Goal: Transaction & Acquisition: Book appointment/travel/reservation

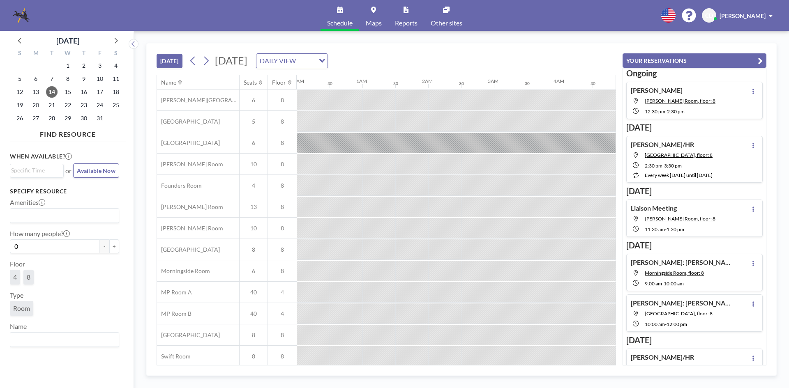
scroll to position [28, 658]
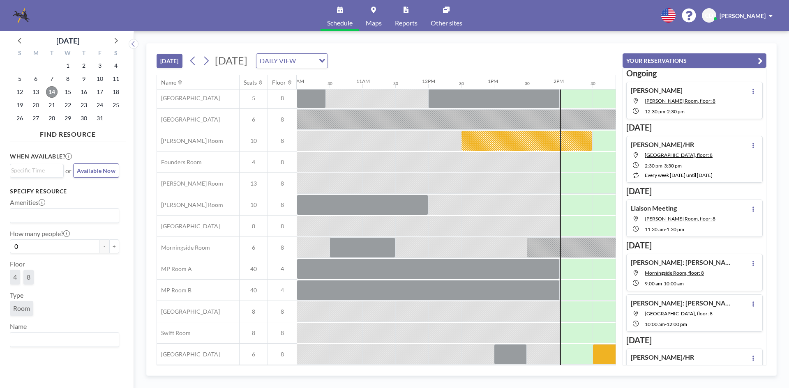
click at [52, 94] on span "14" at bounding box center [52, 92] width 12 height 12
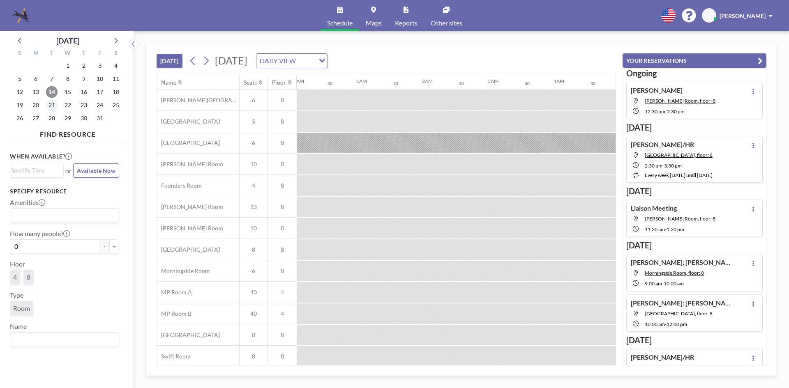
scroll to position [0, 888]
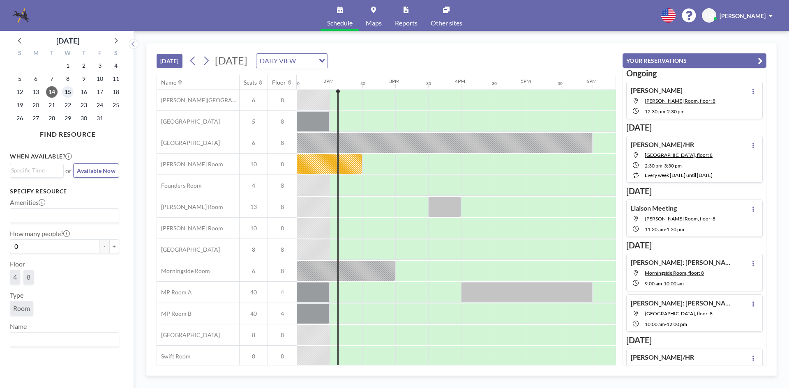
click at [65, 97] on span "15" at bounding box center [68, 92] width 12 height 12
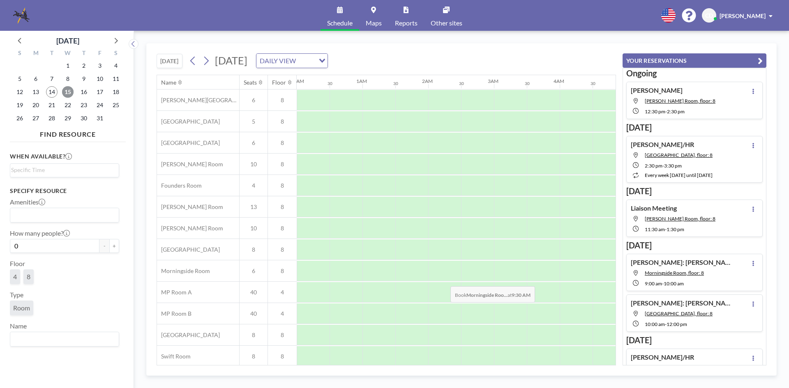
scroll to position [0, 493]
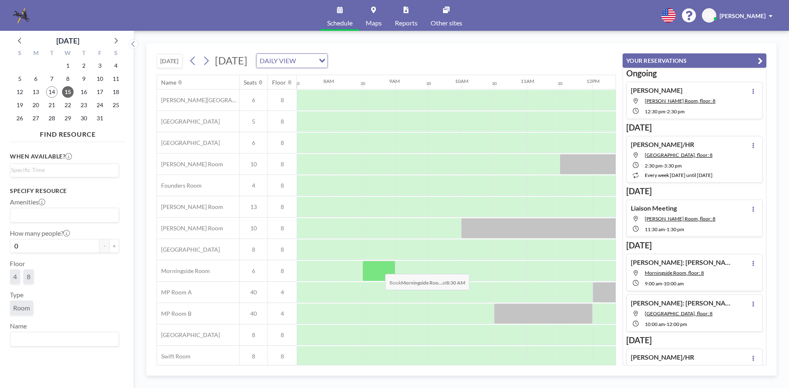
click at [379, 268] on div at bounding box center [379, 271] width 33 height 21
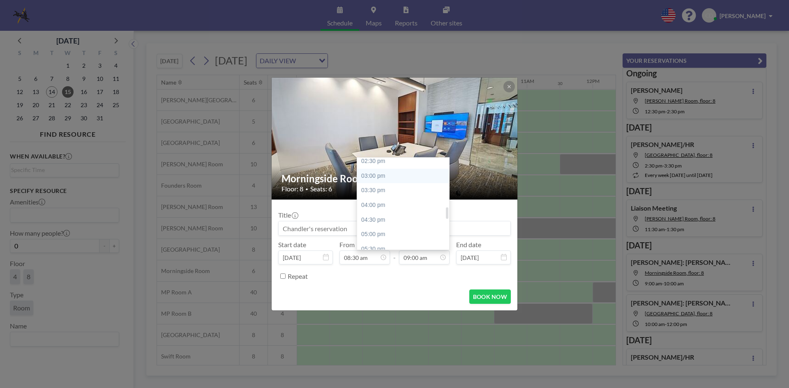
scroll to position [346, 0]
click at [390, 241] on div "02:30 pm" at bounding box center [405, 243] width 96 height 15
type input "02:30 pm"
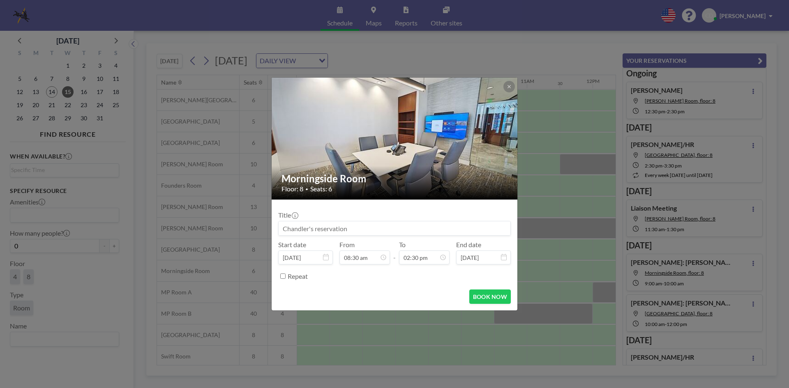
click at [391, 228] on input at bounding box center [395, 229] width 232 height 14
type input "[PERSON_NAME]"
click at [480, 294] on button "BOOK NOW" at bounding box center [490, 297] width 42 height 14
